Goal: Information Seeking & Learning: Learn about a topic

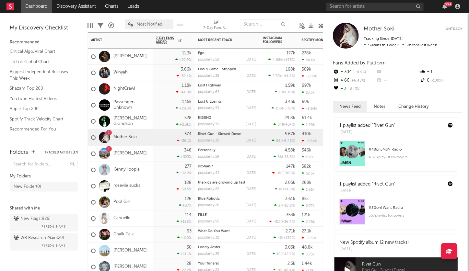
click at [144, 152] on div "1 Kamran Khan" at bounding box center [120, 154] width 65 height 16
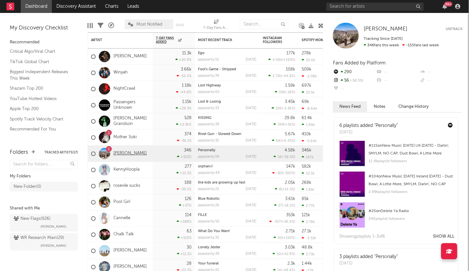
click at [130, 154] on link "[PERSON_NAME]" at bounding box center [129, 154] width 33 height 6
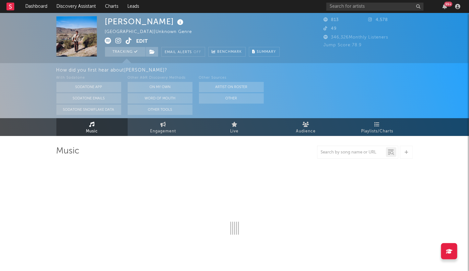
select select "1w"
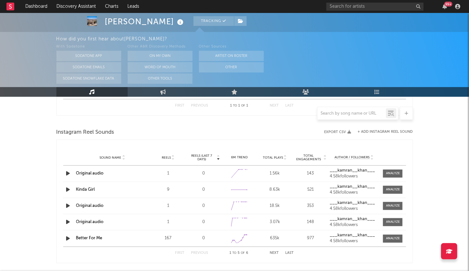
scroll to position [331, 0]
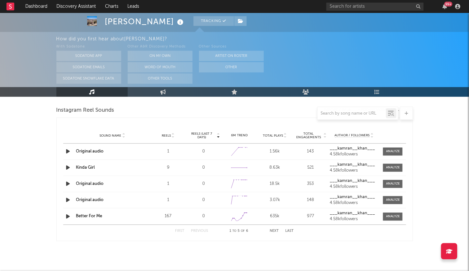
click at [172, 136] on icon at bounding box center [172, 137] width 3 height 3
click at [172, 135] on icon at bounding box center [172, 134] width 3 height 3
click at [172, 136] on icon at bounding box center [172, 137] width 3 height 3
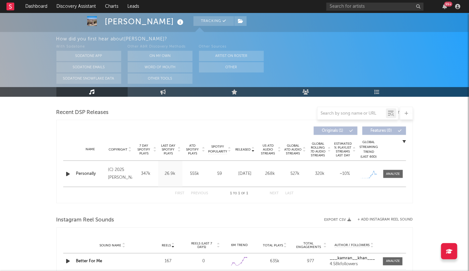
scroll to position [0, 0]
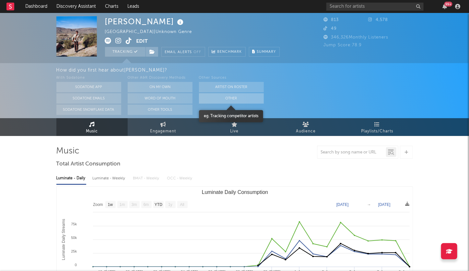
click at [227, 100] on button "Other" at bounding box center [231, 98] width 65 height 10
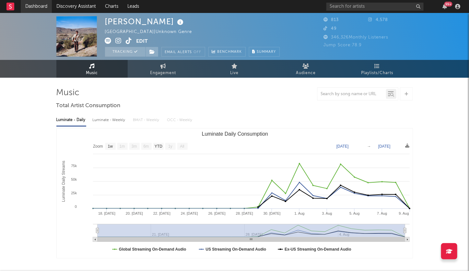
click at [32, 0] on link "Dashboard" at bounding box center [36, 6] width 31 height 13
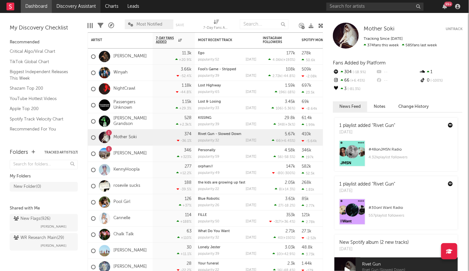
click at [88, 6] on link "Discovery Assistant" at bounding box center [76, 6] width 49 height 13
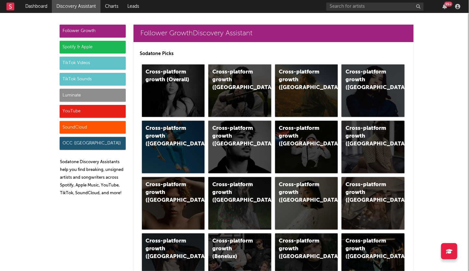
click at [78, 79] on div "TikTok Sounds" at bounding box center [93, 79] width 66 height 13
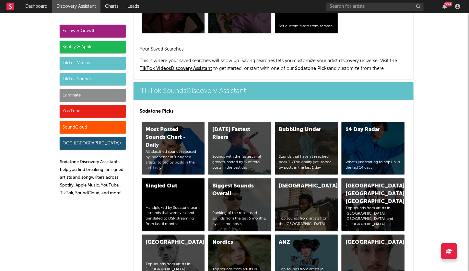
scroll to position [2189, 0]
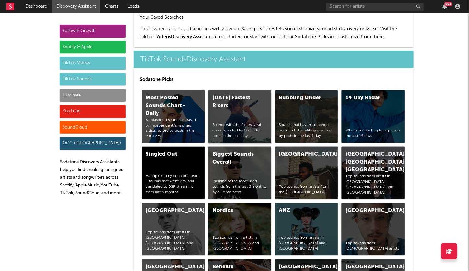
click at [248, 94] on div "Today's Fastest Risers Sounds with the fastest viral growth, sorted by % of tot…" at bounding box center [239, 116] width 63 height 53
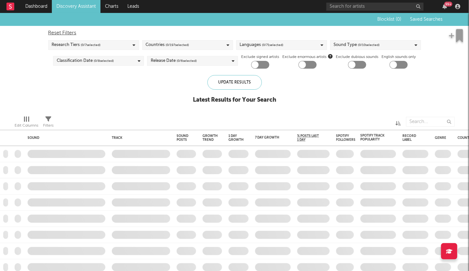
checkbox input "true"
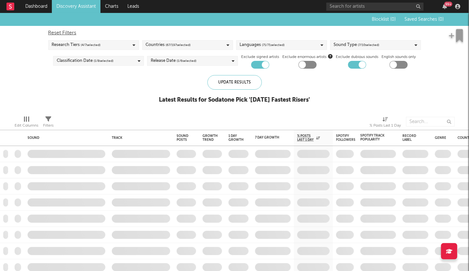
click at [206, 62] on div "Release Date ( 1 / 6 selected)" at bounding box center [192, 61] width 91 height 10
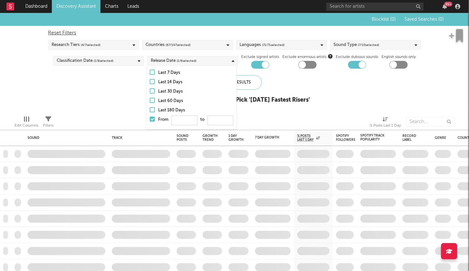
click at [151, 71] on div at bounding box center [152, 72] width 5 height 5
click at [150, 71] on input "Last 7 Days" at bounding box center [150, 73] width 0 height 8
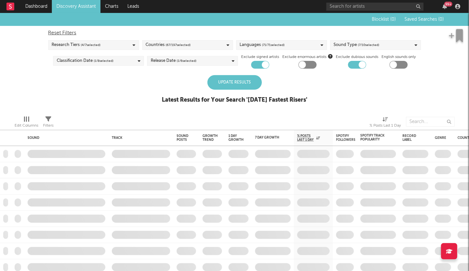
click at [246, 83] on div "Update Results" at bounding box center [234, 82] width 54 height 15
click at [229, 81] on div "Update Results" at bounding box center [234, 82] width 54 height 15
click at [238, 81] on div "Update Results" at bounding box center [234, 82] width 54 height 15
click at [357, 41] on div "Sound Type ( 7 / 10 selected)" at bounding box center [357, 45] width 46 height 8
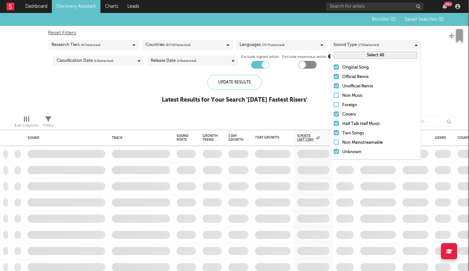
click at [373, 43] on span "( 7 / 10 selected)" at bounding box center [368, 45] width 21 height 8
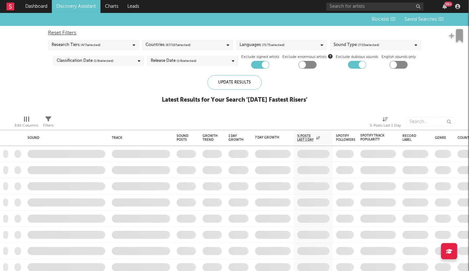
click at [74, 5] on link "Discovery Assistant" at bounding box center [76, 6] width 49 height 13
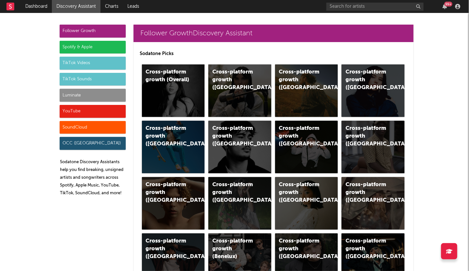
click at [97, 80] on div "TikTok Sounds" at bounding box center [93, 79] width 66 height 13
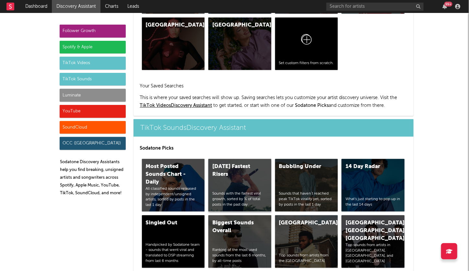
scroll to position [2189, 0]
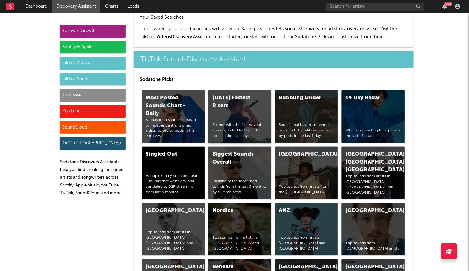
click at [246, 94] on div "Today's Fastest Risers" at bounding box center [234, 102] width 44 height 16
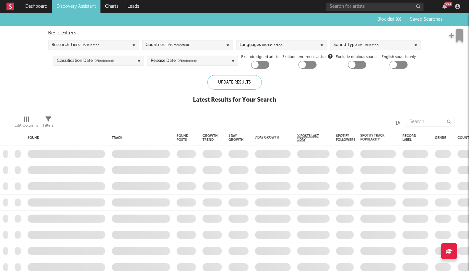
checkbox input "true"
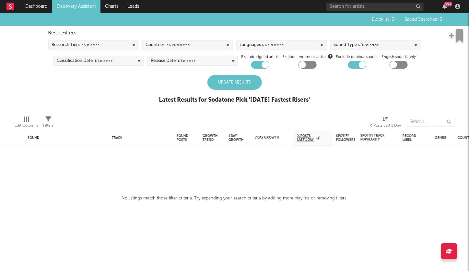
click at [232, 85] on div "Update Results" at bounding box center [234, 82] width 54 height 15
click at [71, 4] on link "Discovery Assistant" at bounding box center [76, 6] width 49 height 13
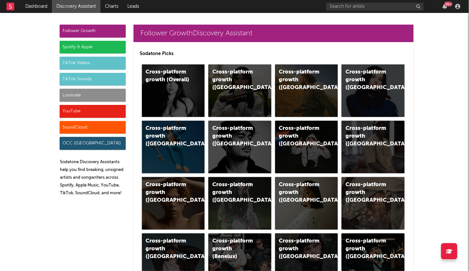
click at [100, 82] on div "TikTok Sounds" at bounding box center [93, 79] width 66 height 13
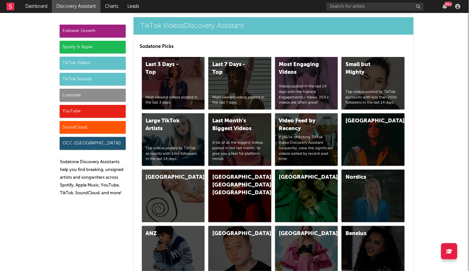
scroll to position [2189, 0]
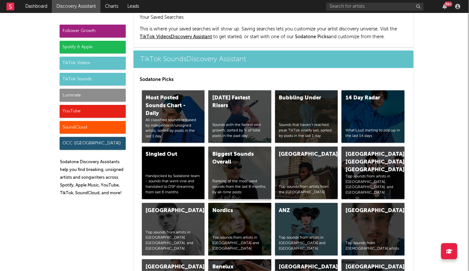
click at [242, 147] on div "Biggest Sounds Overall Ranking of the most used sounds from the last 6 months, …" at bounding box center [239, 173] width 63 height 53
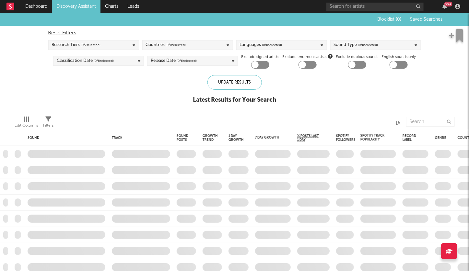
checkbox input "true"
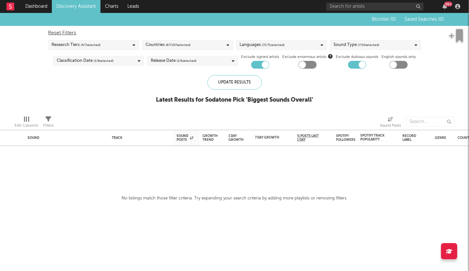
click at [86, 6] on link "Discovery Assistant" at bounding box center [76, 6] width 49 height 13
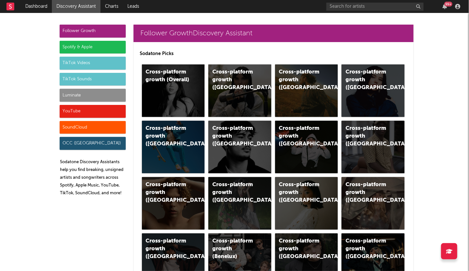
click at [105, 77] on div "TikTok Sounds" at bounding box center [93, 79] width 66 height 13
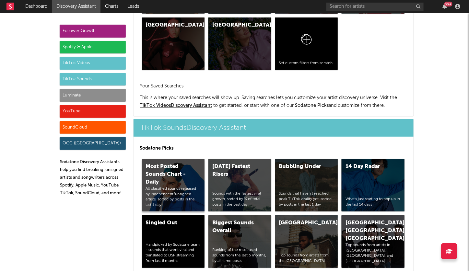
scroll to position [2189, 0]
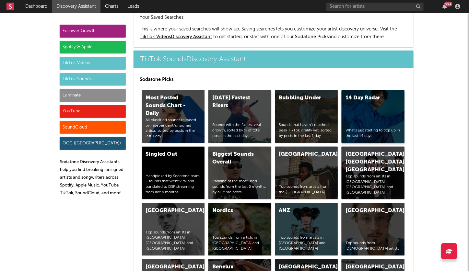
click at [376, 90] on div "14 Day Radar What's just starting to pop up in the last 14 days" at bounding box center [373, 116] width 63 height 53
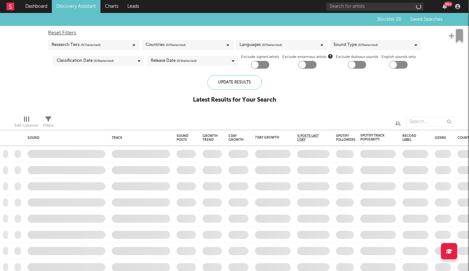
checkbox input "true"
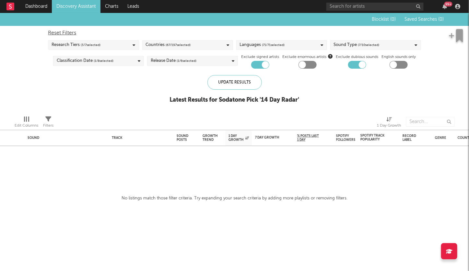
click at [86, 6] on link "Discovery Assistant" at bounding box center [76, 6] width 49 height 13
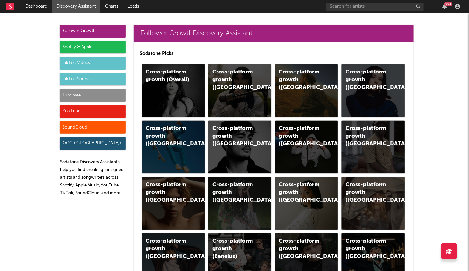
click at [104, 96] on div "Luminate" at bounding box center [93, 95] width 66 height 13
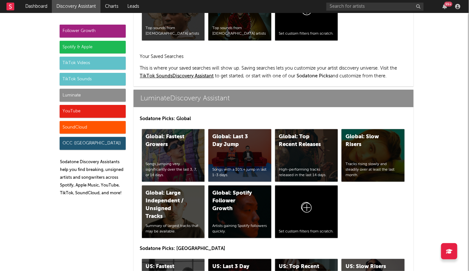
scroll to position [2838, 0]
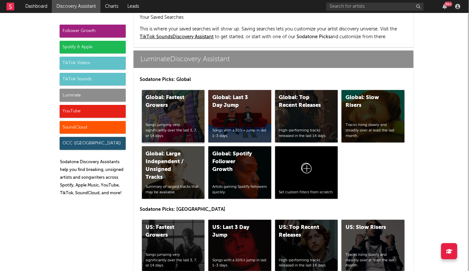
click at [178, 90] on div "Global: Fastest Growers Songs jumping very significantly over the last 3, 7, or…" at bounding box center [173, 116] width 63 height 53
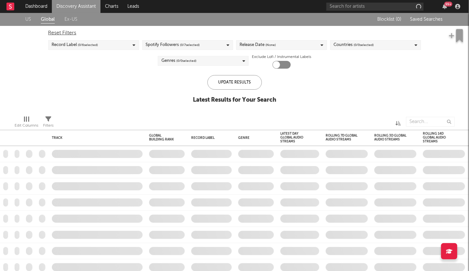
checkbox input "true"
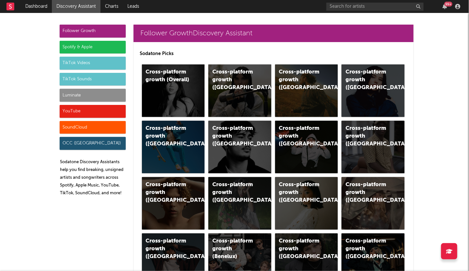
click at [80, 95] on div "Luminate" at bounding box center [93, 95] width 66 height 13
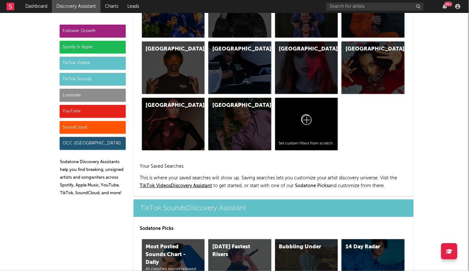
scroll to position [2838, 0]
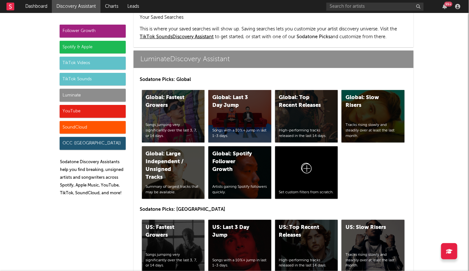
click at [180, 220] on div "US: Fastest Growers Songs jumping very significantly over the last 3, 7, or 14 …" at bounding box center [173, 246] width 63 height 53
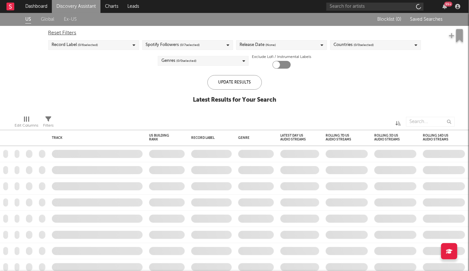
checkbox input "true"
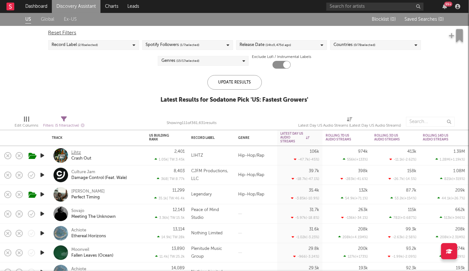
click at [76, 151] on div "Lihtz" at bounding box center [76, 153] width 10 height 6
click at [99, 191] on div "Shedeur Sanders" at bounding box center [87, 192] width 33 height 6
click at [114, 88] on div "US Global Ex-US Blocklist ( 0 ) Saved Searches ( 0 ) Reset Filters Record Label…" at bounding box center [234, 62] width 469 height 98
click at [80, 230] on div "Achiote" at bounding box center [78, 231] width 15 height 6
click at [252, 44] on div "Release Date ( 14 to 5,475 d ago)" at bounding box center [266, 45] width 52 height 8
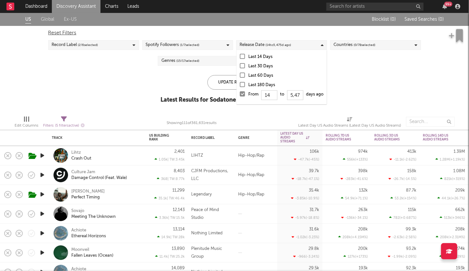
click at [241, 56] on div at bounding box center [242, 56] width 5 height 5
click at [240, 56] on input "Last 14 Days" at bounding box center [240, 57] width 0 height 8
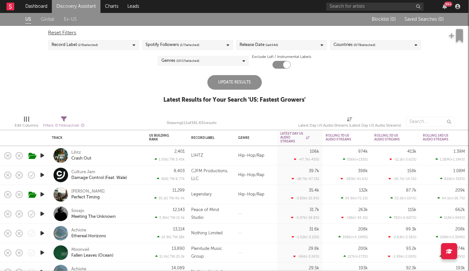
click at [213, 81] on div "Update Results" at bounding box center [234, 82] width 54 height 15
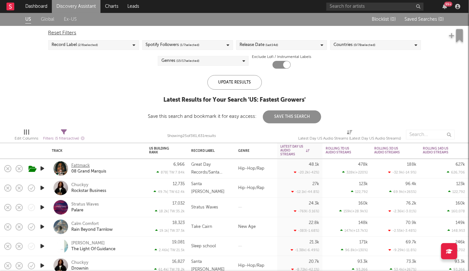
click at [87, 165] on div "Fattmack" at bounding box center [80, 166] width 18 height 6
click at [264, 42] on div "Release Date (last 14 d)" at bounding box center [259, 45] width 39 height 8
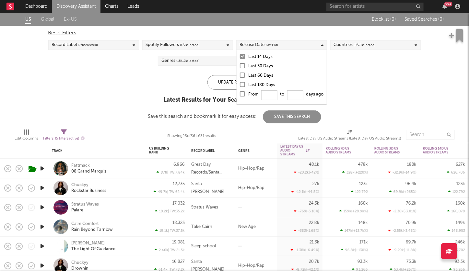
click at [241, 64] on div at bounding box center [242, 65] width 5 height 5
click at [240, 64] on input "Last 30 Days" at bounding box center [240, 67] width 0 height 8
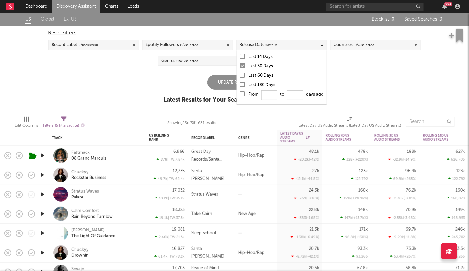
click at [242, 75] on div at bounding box center [242, 75] width 5 height 5
click at [240, 75] on input "Last 60 Days" at bounding box center [240, 76] width 0 height 8
click at [241, 66] on div at bounding box center [242, 65] width 5 height 5
click at [240, 66] on input "Last 30 Days" at bounding box center [240, 67] width 0 height 8
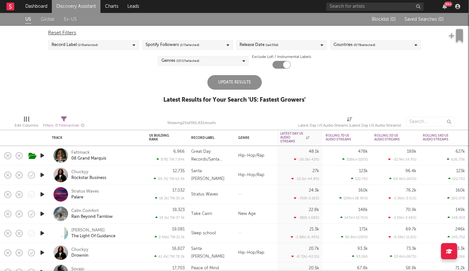
click at [221, 81] on div "Update Results" at bounding box center [234, 82] width 54 height 15
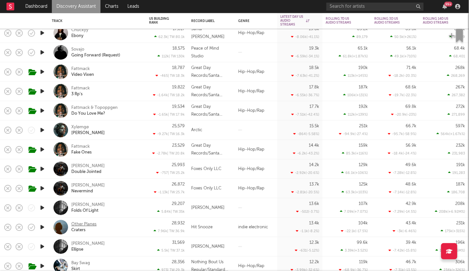
click at [88, 225] on div "Other Planes" at bounding box center [83, 225] width 25 height 6
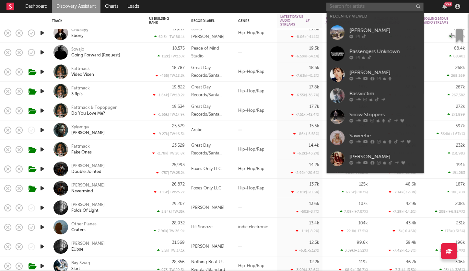
click at [353, 5] on input "text" at bounding box center [374, 7] width 97 height 8
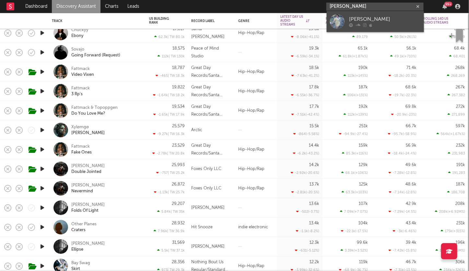
type input "eilish constance"
click at [356, 19] on div "Eilish Constance" at bounding box center [384, 20] width 71 height 8
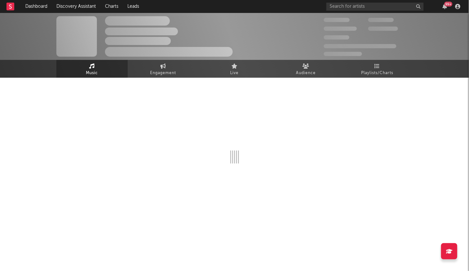
select select "6m"
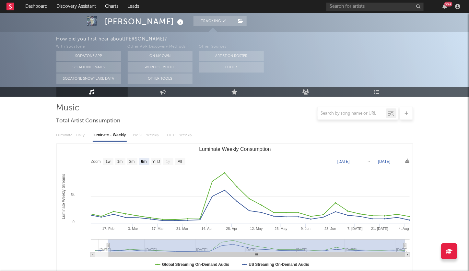
scroll to position [56, 0]
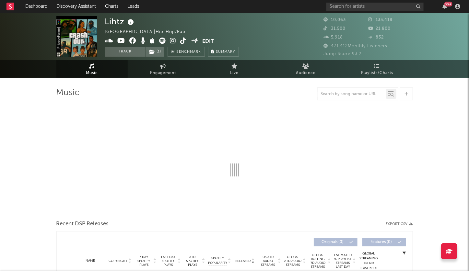
select select "6m"
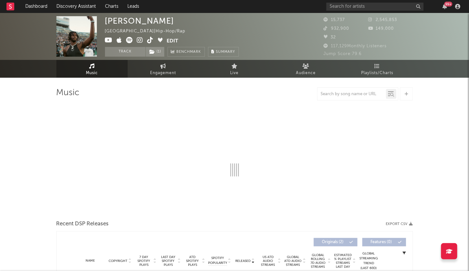
select select "6m"
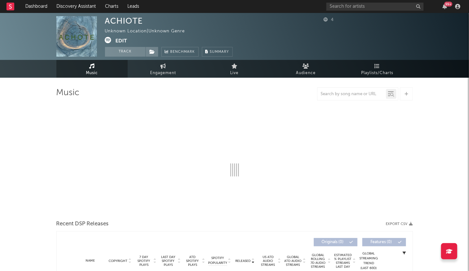
select select "6m"
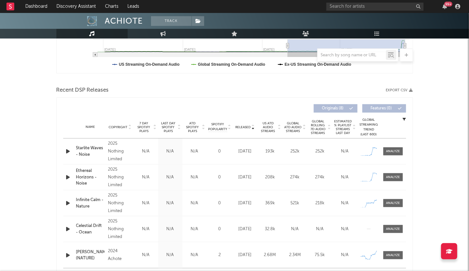
scroll to position [198, 0]
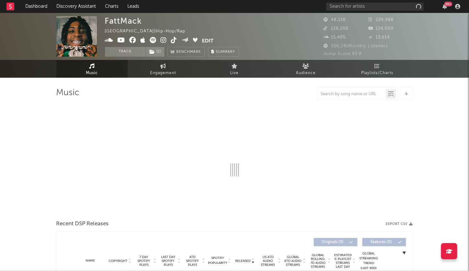
select select "6m"
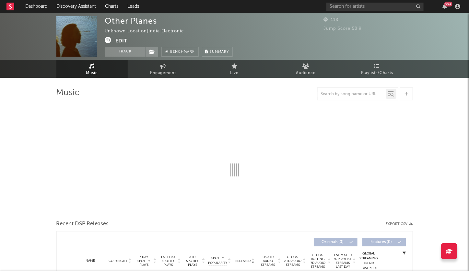
select select "6m"
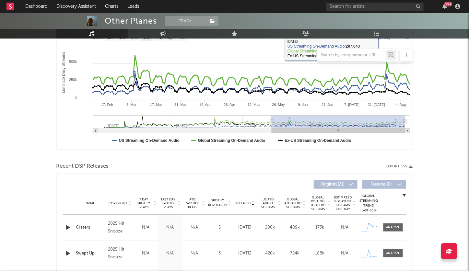
scroll to position [188, 0]
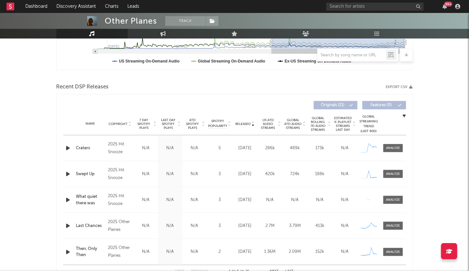
click at [253, 123] on icon at bounding box center [253, 123] width 3 height 3
click at [180, 122] on icon at bounding box center [179, 123] width 3 height 3
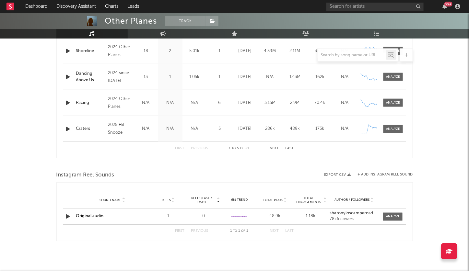
scroll to position [0, 0]
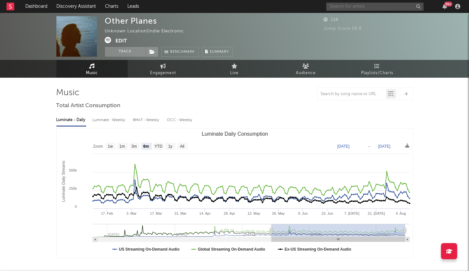
click at [336, 6] on input "text" at bounding box center [374, 7] width 97 height 8
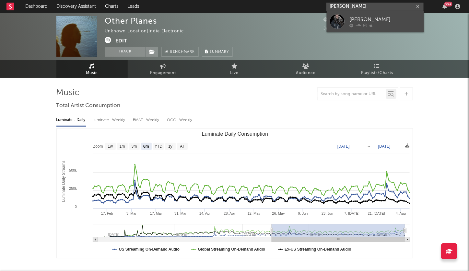
type input "finn sigil"
click at [357, 22] on div "finn sigil" at bounding box center [384, 20] width 71 height 8
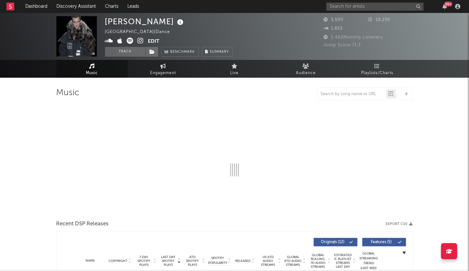
select select "6m"
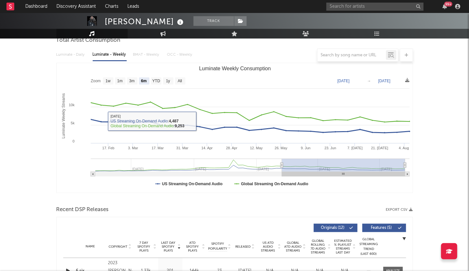
scroll to position [124, 0]
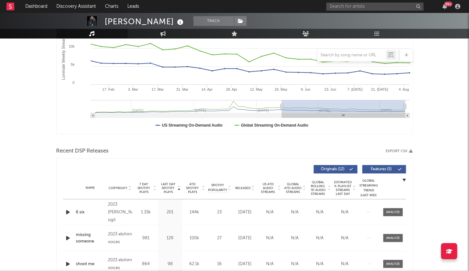
click at [69, 212] on icon "button" at bounding box center [68, 212] width 7 height 8
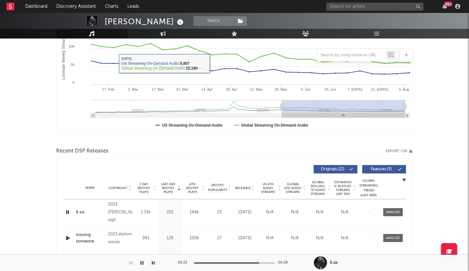
scroll to position [0, 0]
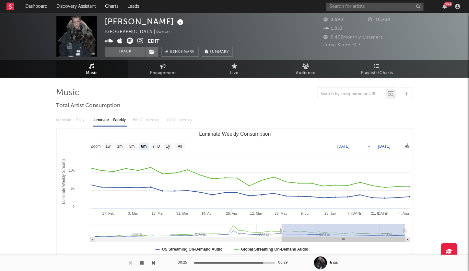
click at [129, 41] on icon at bounding box center [130, 41] width 6 height 6
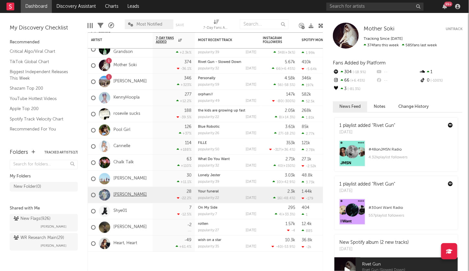
click at [125, 197] on link "[PERSON_NAME]" at bounding box center [129, 196] width 33 height 6
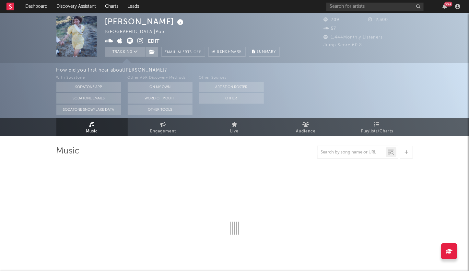
select select "6m"
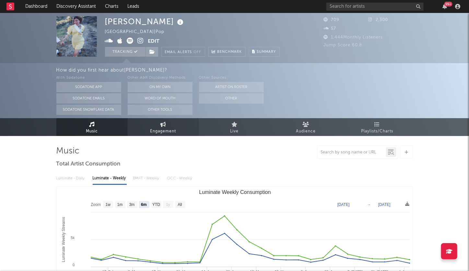
click at [160, 134] on span "Engagement" at bounding box center [163, 132] width 26 height 8
select select "1w"
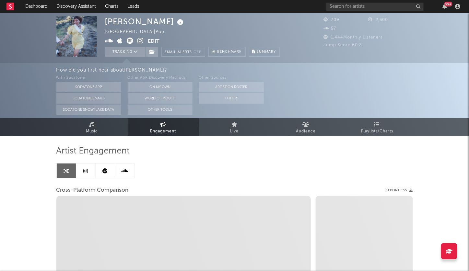
select select "1m"
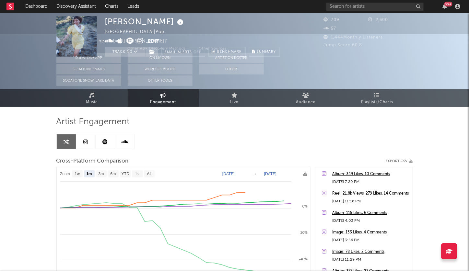
scroll to position [78, 0]
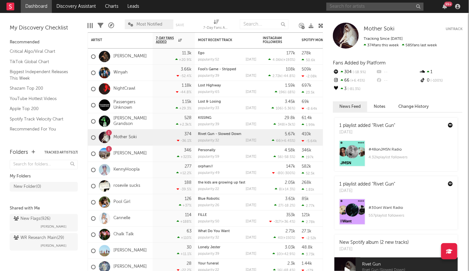
click at [361, 6] on input "text" at bounding box center [374, 7] width 97 height 8
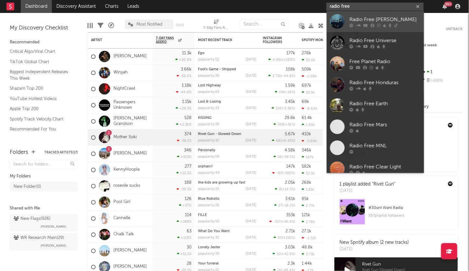
type input "radio free"
click at [364, 25] on icon at bounding box center [365, 25] width 5 height 4
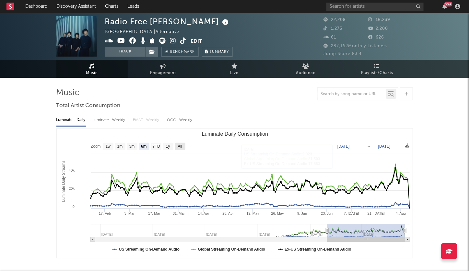
click at [181, 147] on text "All" at bounding box center [180, 147] width 4 height 5
select select "All"
type input "2023-08-20"
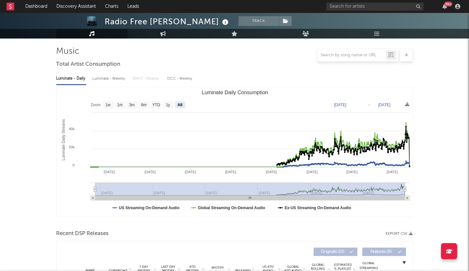
scroll to position [124, 0]
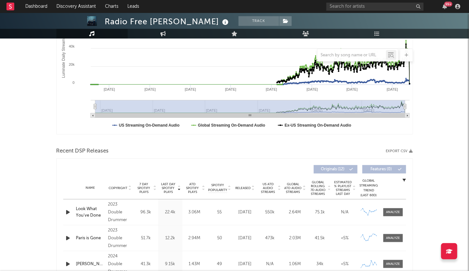
click at [131, 187] on icon at bounding box center [129, 187] width 3 height 3
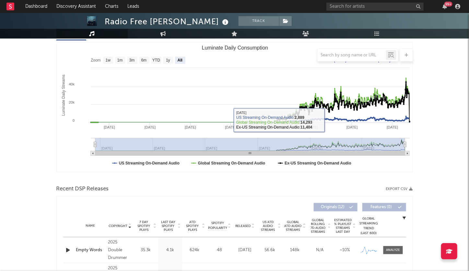
scroll to position [0, 0]
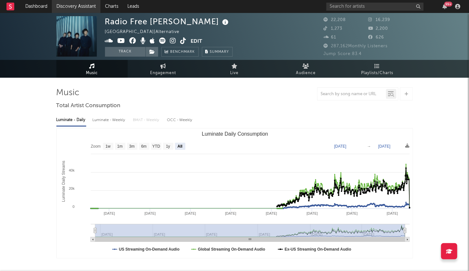
click at [71, 2] on link "Discovery Assistant" at bounding box center [76, 6] width 49 height 13
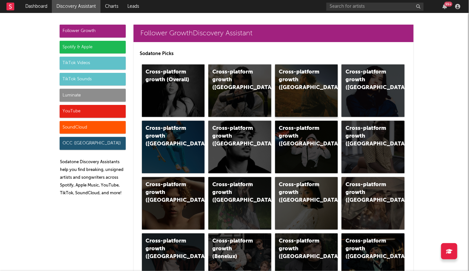
click at [311, 97] on div "Cross-platform growth (US)" at bounding box center [306, 90] width 63 height 53
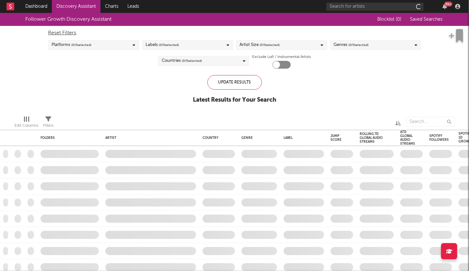
checkbox input "true"
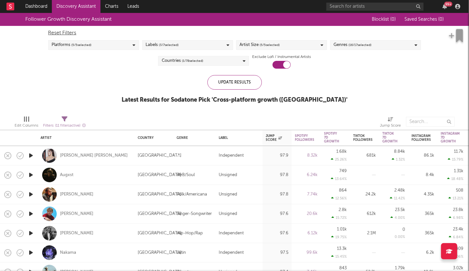
click at [423, 19] on span "Saved Searches ( 0 )" at bounding box center [424, 19] width 39 height 5
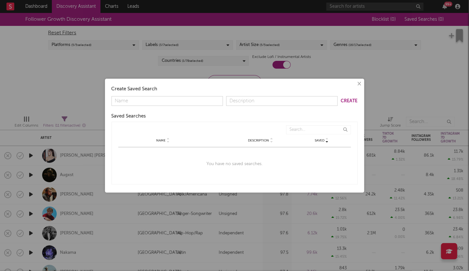
click at [363, 84] on div "× Create Saved Search Create Saved Searches Saved Name Description Saved Name D…" at bounding box center [234, 136] width 259 height 114
click at [359, 84] on button "×" at bounding box center [359, 83] width 7 height 7
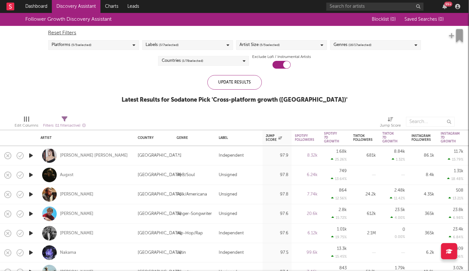
click at [78, 2] on link "Discovery Assistant" at bounding box center [76, 6] width 49 height 13
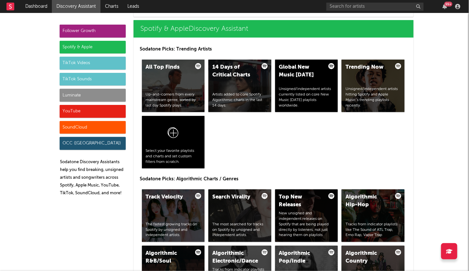
scroll to position [672, 0]
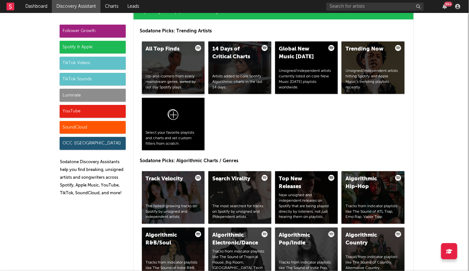
click at [175, 61] on div "All Top Finds Up-and-comers from every mainstream genre, sorted by last day Spo…" at bounding box center [173, 67] width 63 height 53
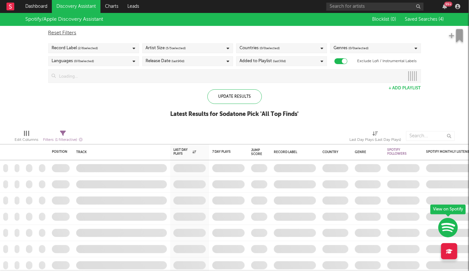
checkbox input "true"
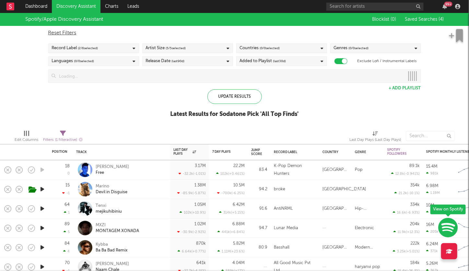
click at [435, 20] on span "Saved Searches ( 4 )" at bounding box center [424, 19] width 39 height 5
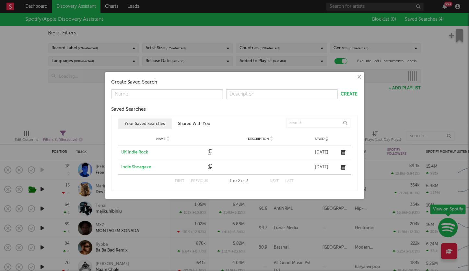
click at [144, 165] on div "Indie Shoegaze" at bounding box center [163, 167] width 83 height 6
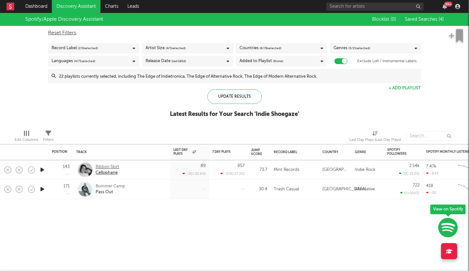
click at [115, 168] on div "Ribbon Skirt" at bounding box center [108, 167] width 24 height 6
click at [107, 188] on div "Bummer Camp" at bounding box center [110, 187] width 29 height 6
click at [61, 3] on link "Discovery Assistant" at bounding box center [76, 6] width 49 height 13
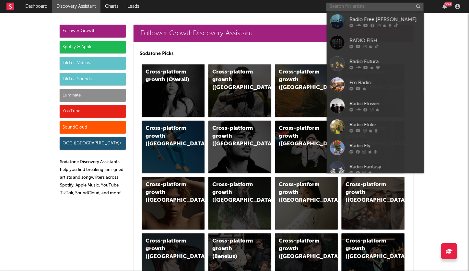
click at [345, 5] on input "text" at bounding box center [374, 7] width 97 height 8
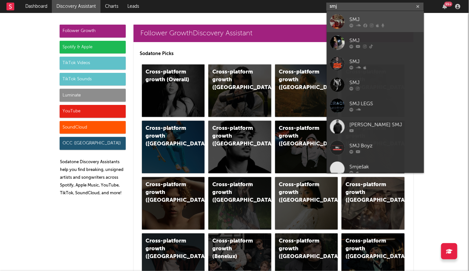
type input "smj"
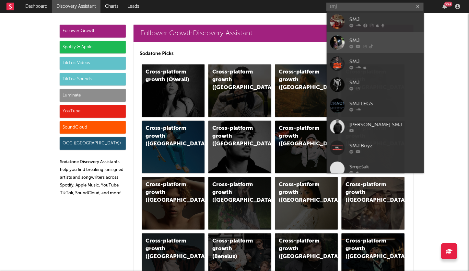
click at [352, 44] on icon at bounding box center [351, 46] width 4 height 4
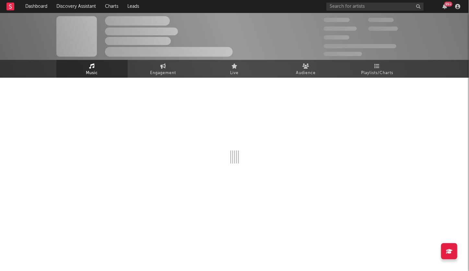
select select "1w"
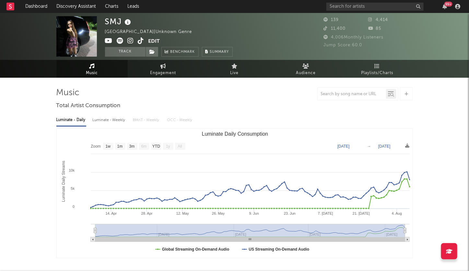
click at [130, 40] on icon at bounding box center [131, 41] width 6 height 6
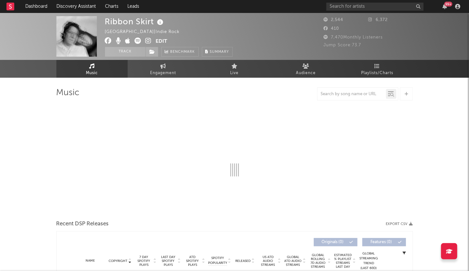
select select "1w"
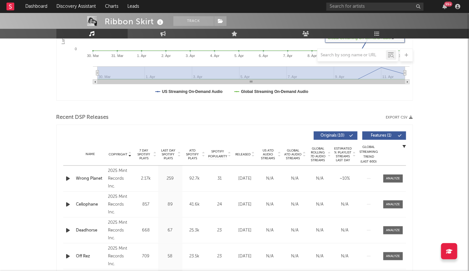
scroll to position [164, 0]
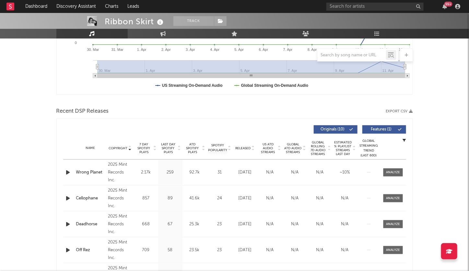
click at [252, 148] on icon at bounding box center [253, 149] width 3 height 3
click at [252, 147] on icon at bounding box center [253, 147] width 3 height 3
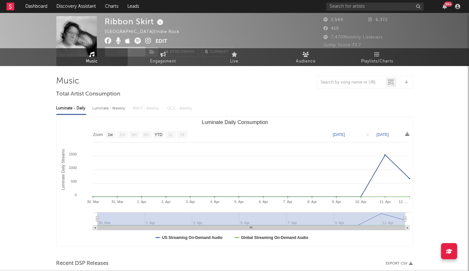
scroll to position [0, 0]
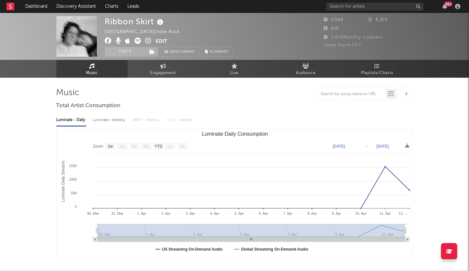
click at [149, 39] on icon at bounding box center [149, 41] width 6 height 6
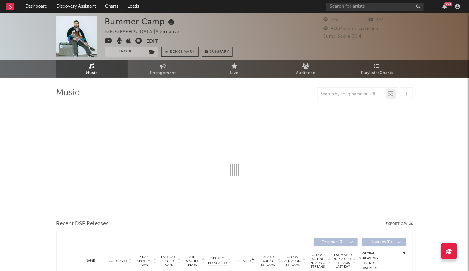
select select "1w"
